Goal: Information Seeking & Learning: Compare options

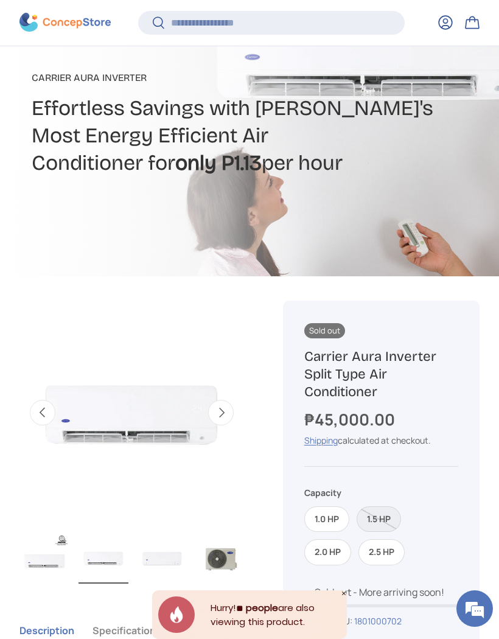
scroll to position [187, 0]
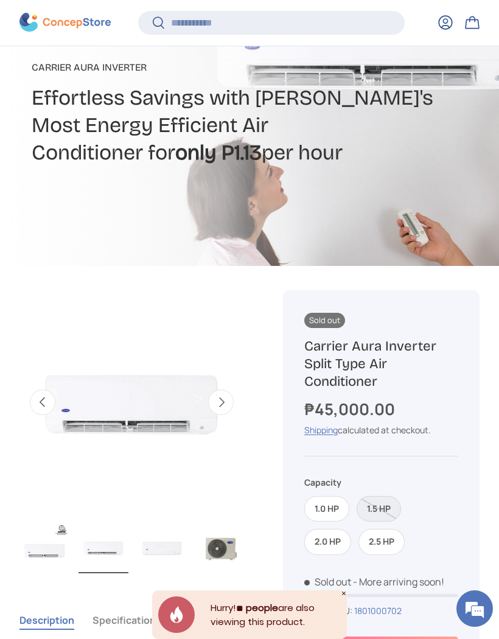
click at [328, 508] on label "1.0 HP" at bounding box center [326, 509] width 45 height 26
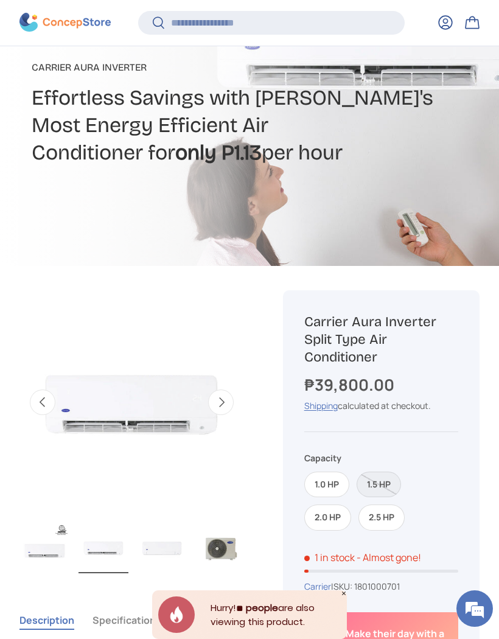
click at [340, 510] on label "2.0 HP" at bounding box center [327, 517] width 47 height 26
click at [381, 505] on label "2.5 HP" at bounding box center [381, 517] width 46 height 26
click at [345, 477] on label "1.0 HP" at bounding box center [326, 484] width 45 height 26
click at [388, 506] on label "2.5 HP" at bounding box center [381, 517] width 46 height 26
click at [397, 482] on label "1.5 HP" at bounding box center [378, 484] width 44 height 26
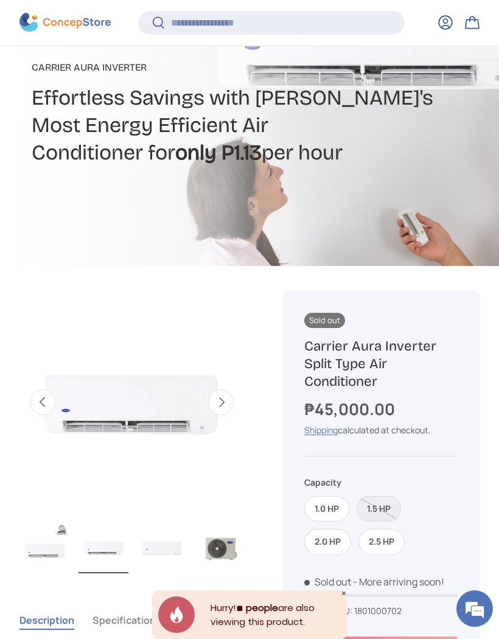
click at [339, 529] on label "2.0 HP" at bounding box center [327, 542] width 47 height 26
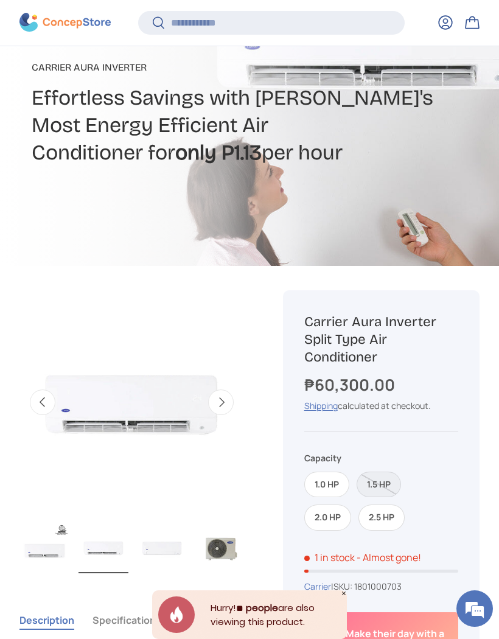
click at [337, 481] on label "1.0 HP" at bounding box center [326, 484] width 45 height 26
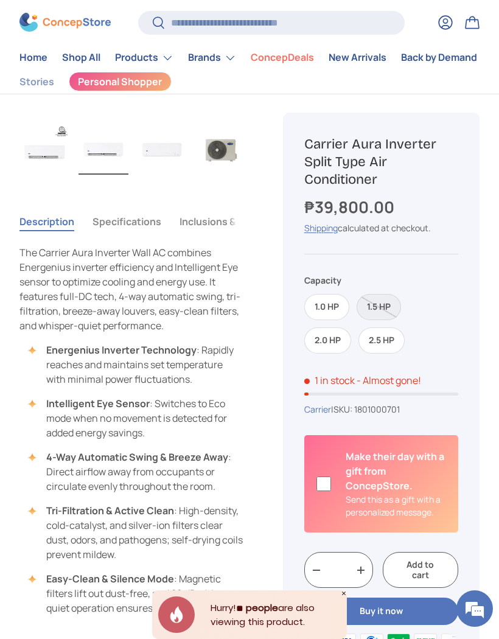
scroll to position [497, 0]
